Goal: Obtain resource: Download file/media

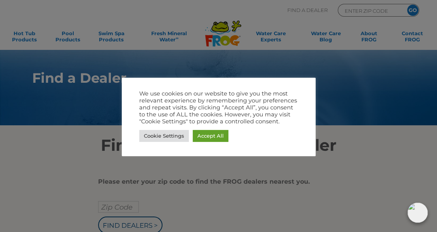
click at [149, 167] on div at bounding box center [218, 116] width 437 height 232
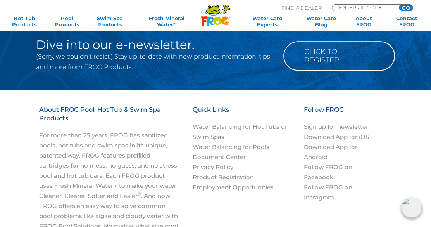
scroll to position [736, 0]
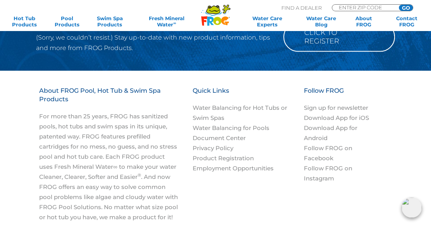
click at [388, 166] on div "Follow FROG Sign up for newsletter Download App for iOS Download App for Androi…" at bounding box center [347, 134] width 88 height 97
click at [219, 117] on link "Water Balancing for Hot Tubs or Swim Spas" at bounding box center [239, 112] width 95 height 17
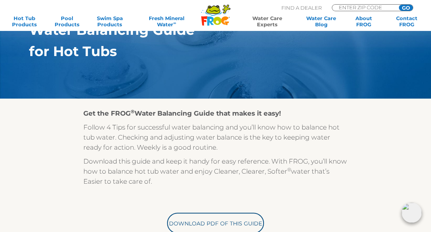
scroll to position [107, 0]
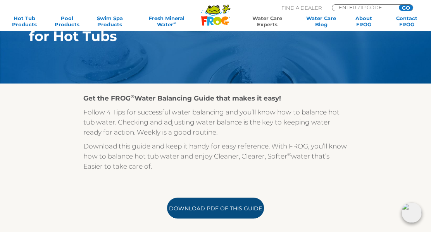
click at [205, 208] on link "Download PDF of this Guide" at bounding box center [215, 208] width 97 height 21
